Goal: Task Accomplishment & Management: Manage account settings

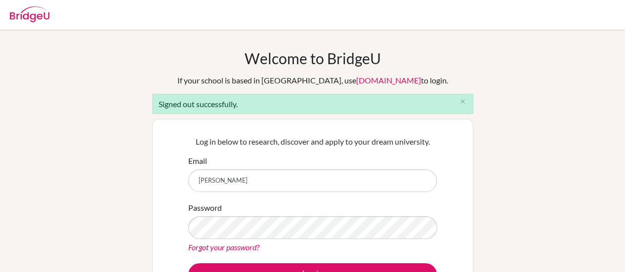
type input "robertwt@sna.edu.vn"
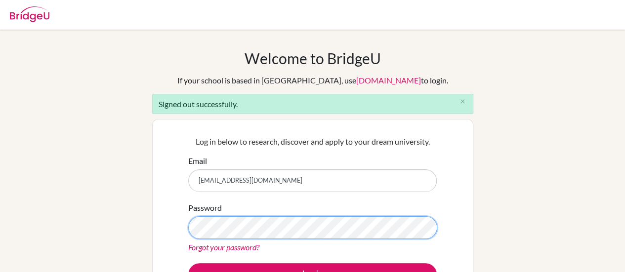
click at [126, 226] on div "Welcome to BridgeU If your school is based in China, use app.bridge-u.com.cn to…" at bounding box center [312, 223] width 625 height 348
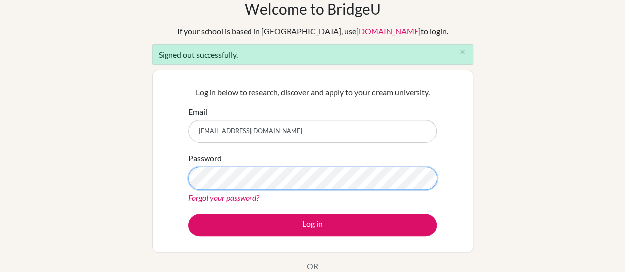
scroll to position [99, 0]
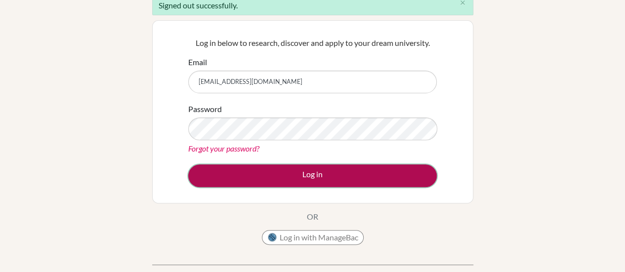
click at [233, 174] on button "Log in" at bounding box center [312, 176] width 248 height 23
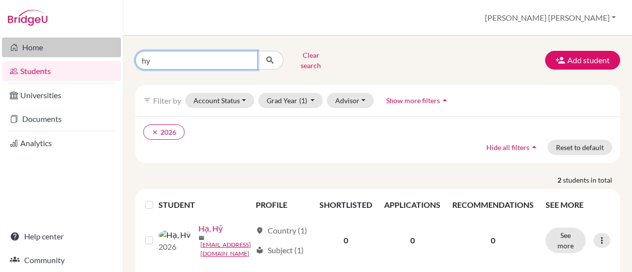
drag, startPoint x: 158, startPoint y: 58, endPoint x: 103, endPoint y: 57, distance: 55.3
click at [103, 57] on div "Home Students Universities Documents Analytics Help center Community Students o…" at bounding box center [316, 136] width 632 height 272
type input "ky"
click button "submit" at bounding box center [270, 60] width 26 height 19
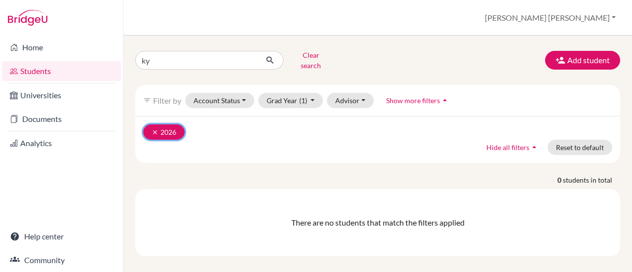
click at [155, 129] on icon "clear" at bounding box center [155, 132] width 7 height 7
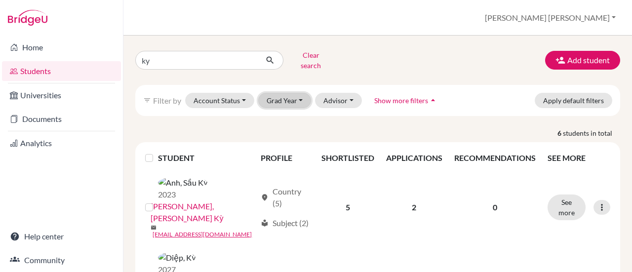
click at [289, 94] on button "Grad Year" at bounding box center [284, 100] width 53 height 15
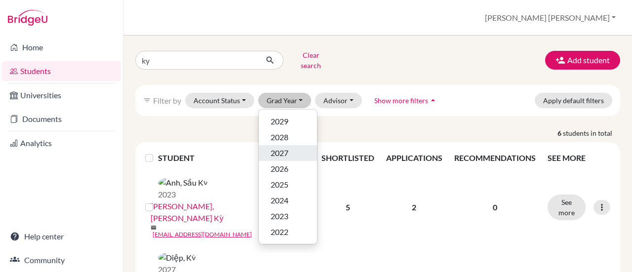
click at [288, 147] on span "2027" at bounding box center [280, 153] width 18 height 12
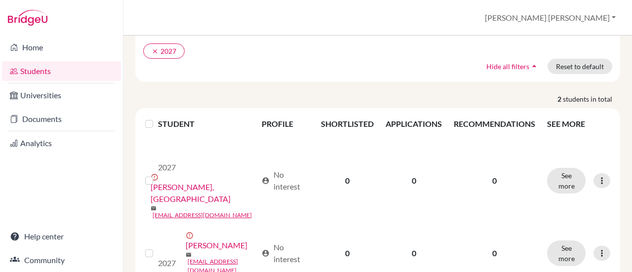
scroll to position [113, 0]
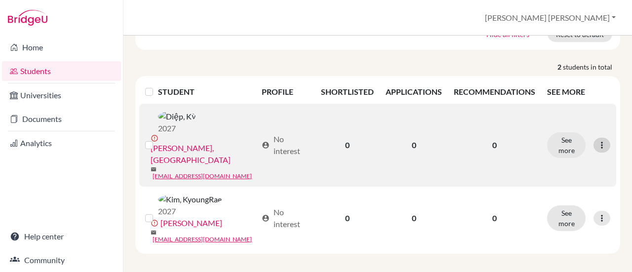
click at [597, 140] on icon at bounding box center [602, 145] width 10 height 10
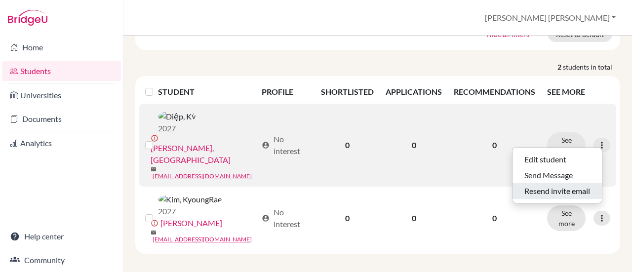
click at [548, 184] on button "Resend invite email" at bounding box center [557, 191] width 89 height 16
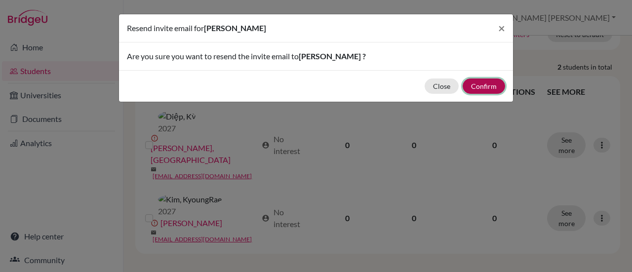
click at [491, 88] on button "Confirm" at bounding box center [484, 86] width 42 height 15
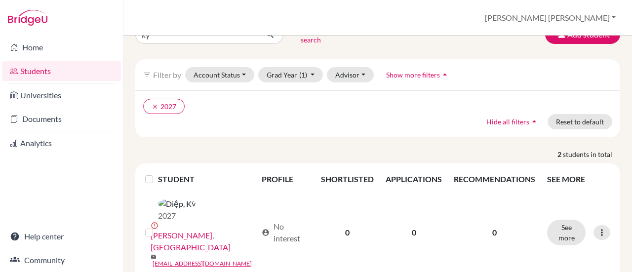
scroll to position [0, 0]
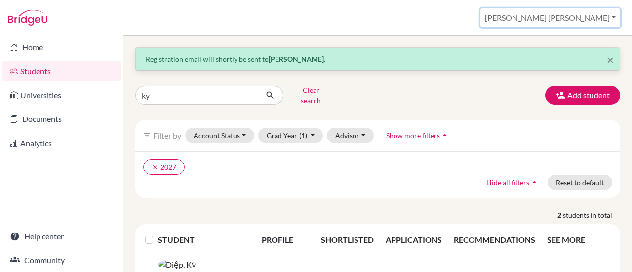
click at [599, 22] on button "Robert Wes" at bounding box center [551, 17] width 140 height 19
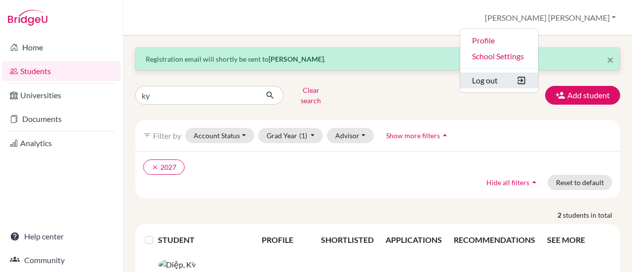
click at [538, 84] on button "Log out" at bounding box center [499, 81] width 78 height 16
